Goal: Use online tool/utility: Utilize a website feature to perform a specific function

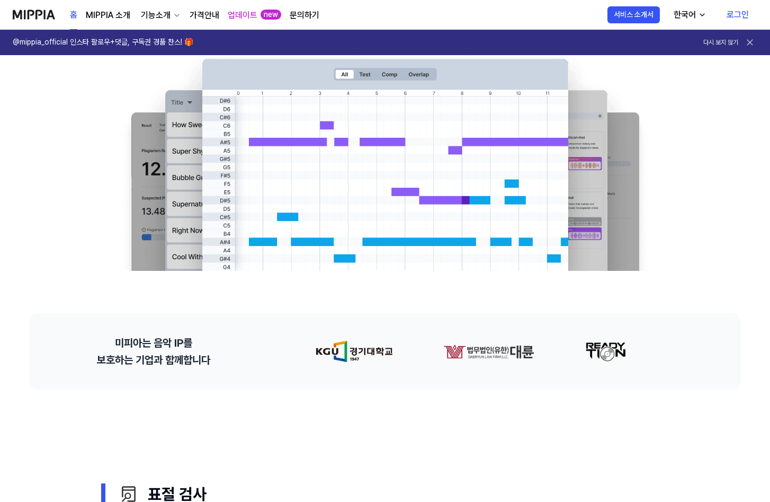
scroll to position [106, 0]
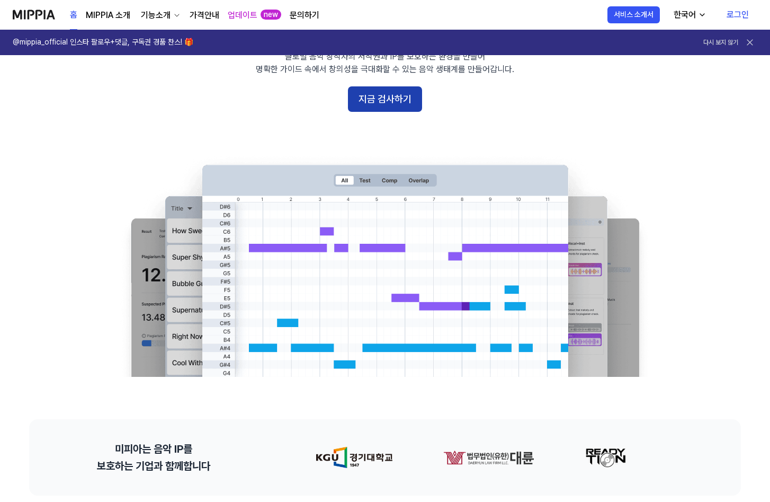
click at [396, 108] on button "지금 검사하기" at bounding box center [385, 98] width 74 height 25
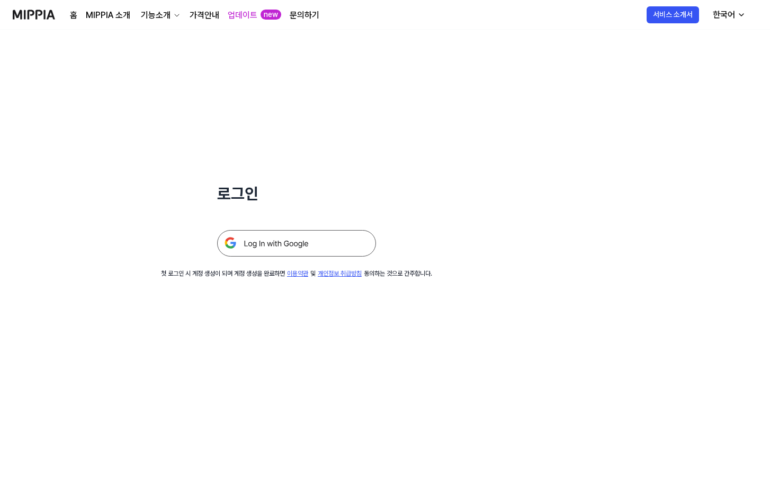
click at [304, 245] on img at bounding box center [296, 243] width 159 height 26
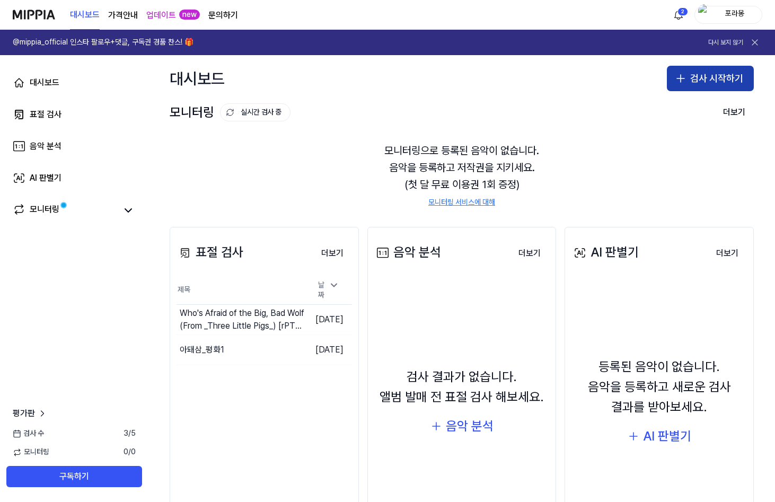
click at [733, 88] on button "검사 시작하기" at bounding box center [710, 78] width 87 height 25
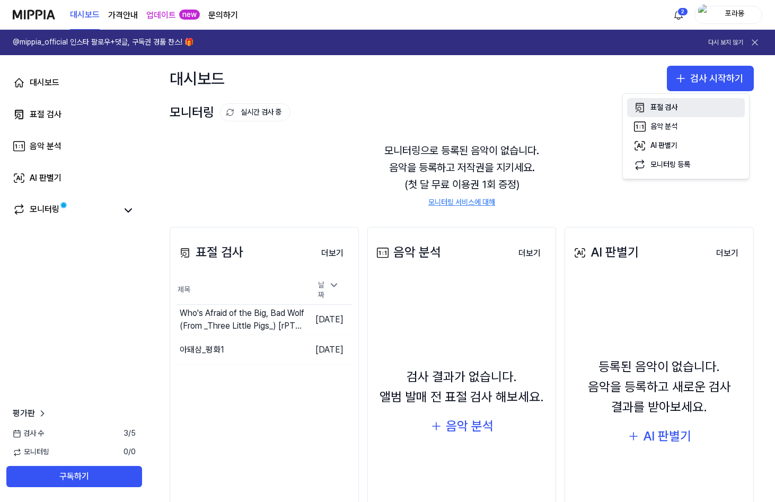
click at [708, 112] on button "표절 검사" at bounding box center [686, 107] width 118 height 19
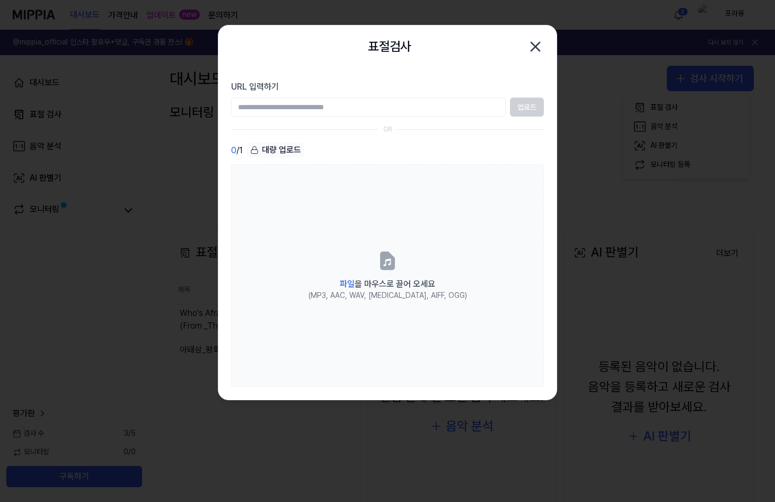
click at [386, 113] on input "URL 입력하기" at bounding box center [368, 106] width 274 height 19
